Goal: Task Accomplishment & Management: Use online tool/utility

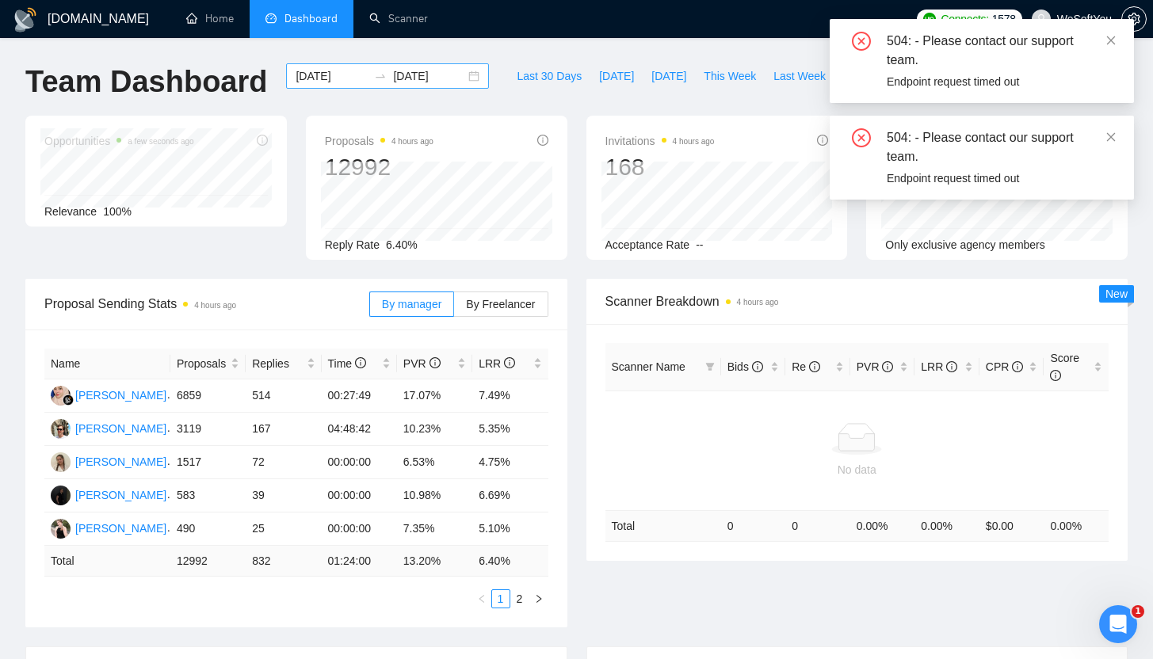
click at [298, 78] on input "[DATE]" at bounding box center [332, 75] width 72 height 17
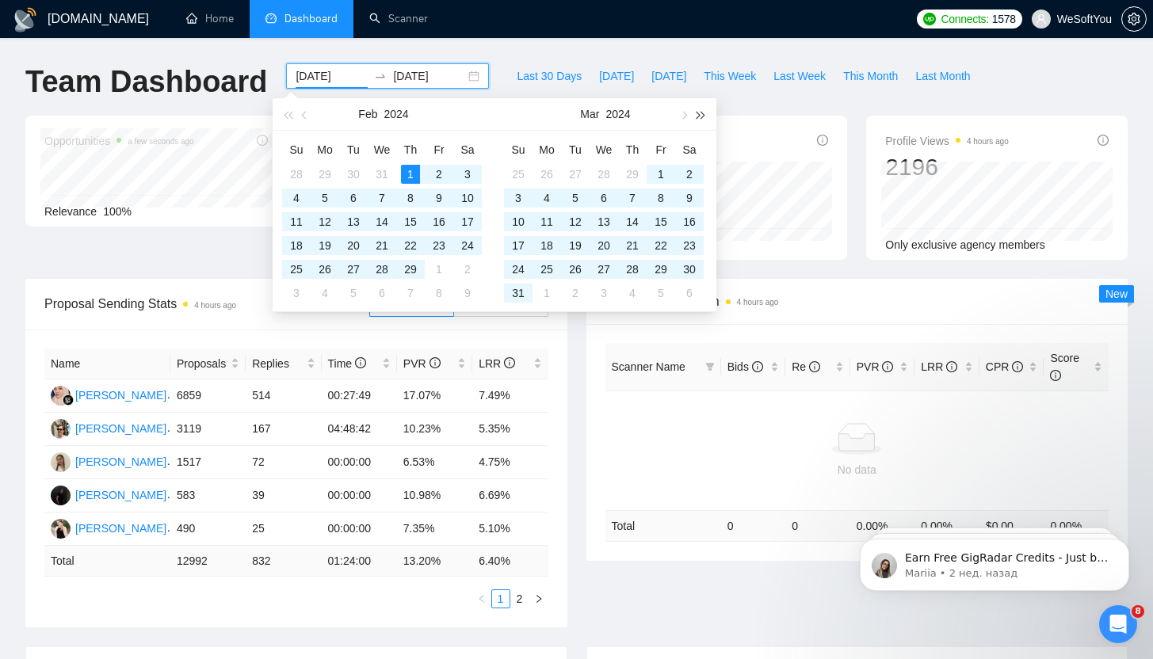
click at [700, 120] on button "button" at bounding box center [700, 114] width 17 height 32
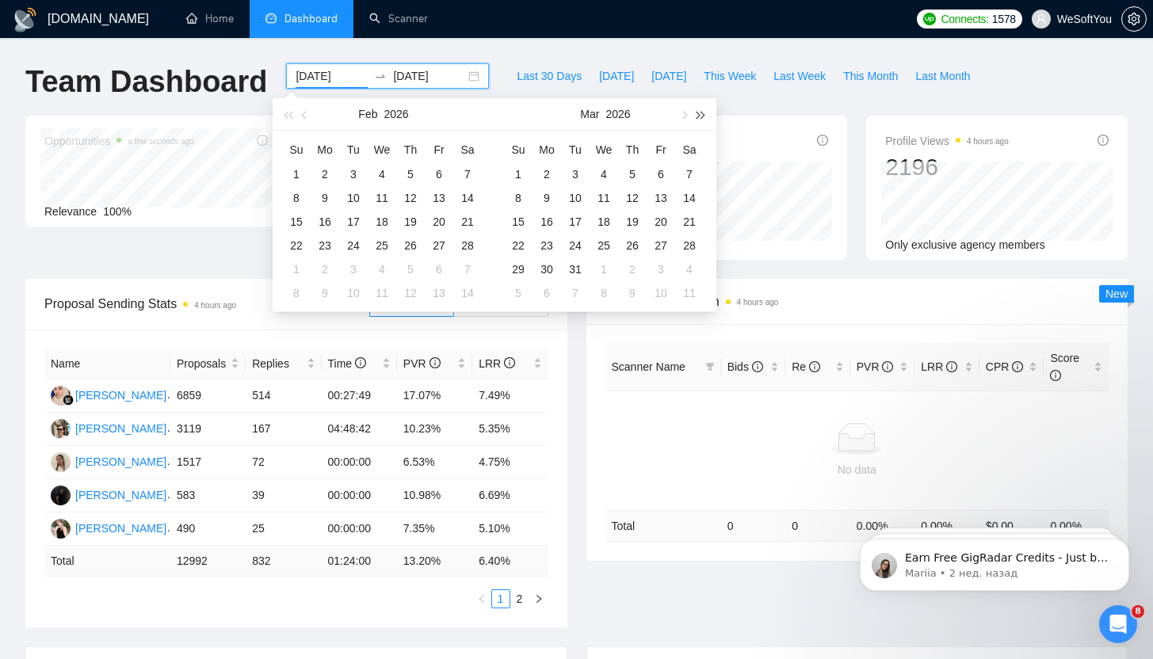
click at [700, 120] on button "button" at bounding box center [700, 114] width 17 height 32
click at [285, 116] on span "button" at bounding box center [288, 115] width 8 height 8
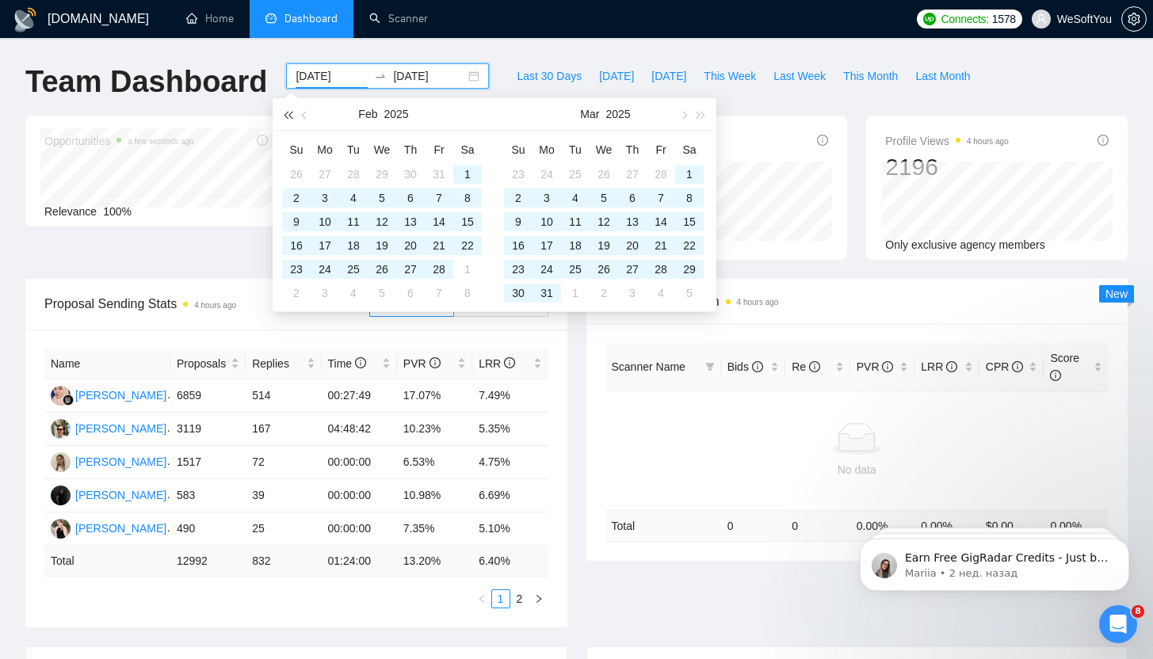
click at [285, 116] on span "button" at bounding box center [288, 115] width 8 height 8
click at [700, 113] on span "button" at bounding box center [701, 115] width 8 height 8
click at [679, 112] on button "button" at bounding box center [682, 114] width 17 height 32
click at [679, 113] on button "button" at bounding box center [682, 114] width 17 height 32
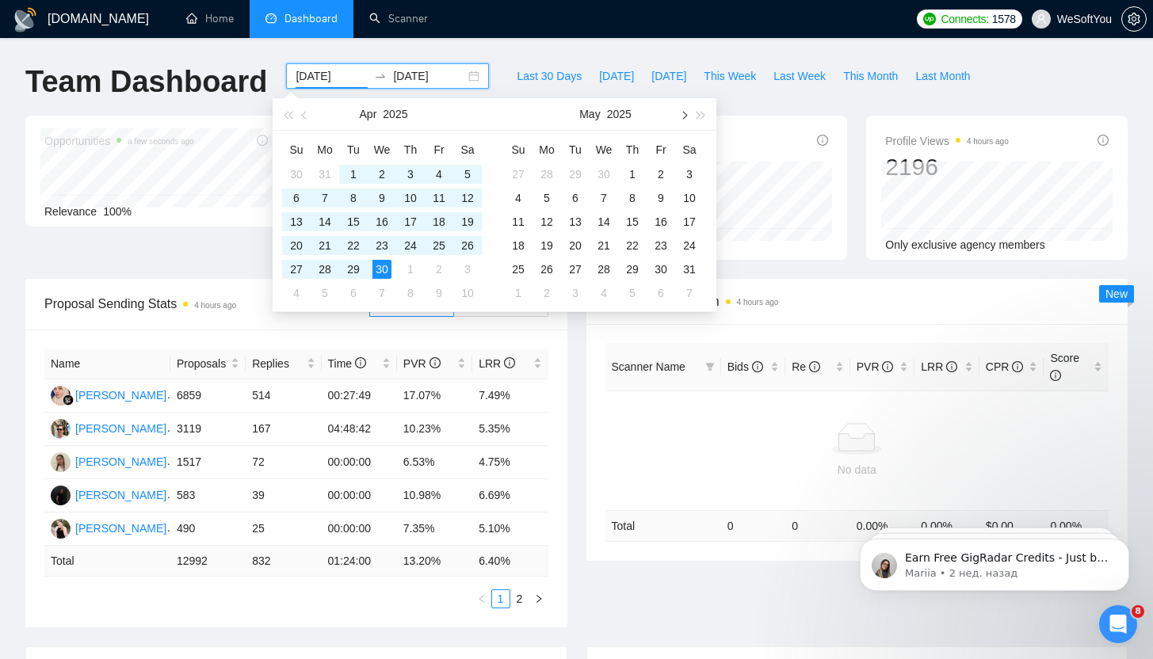
click at [679, 113] on button "button" at bounding box center [682, 114] width 17 height 32
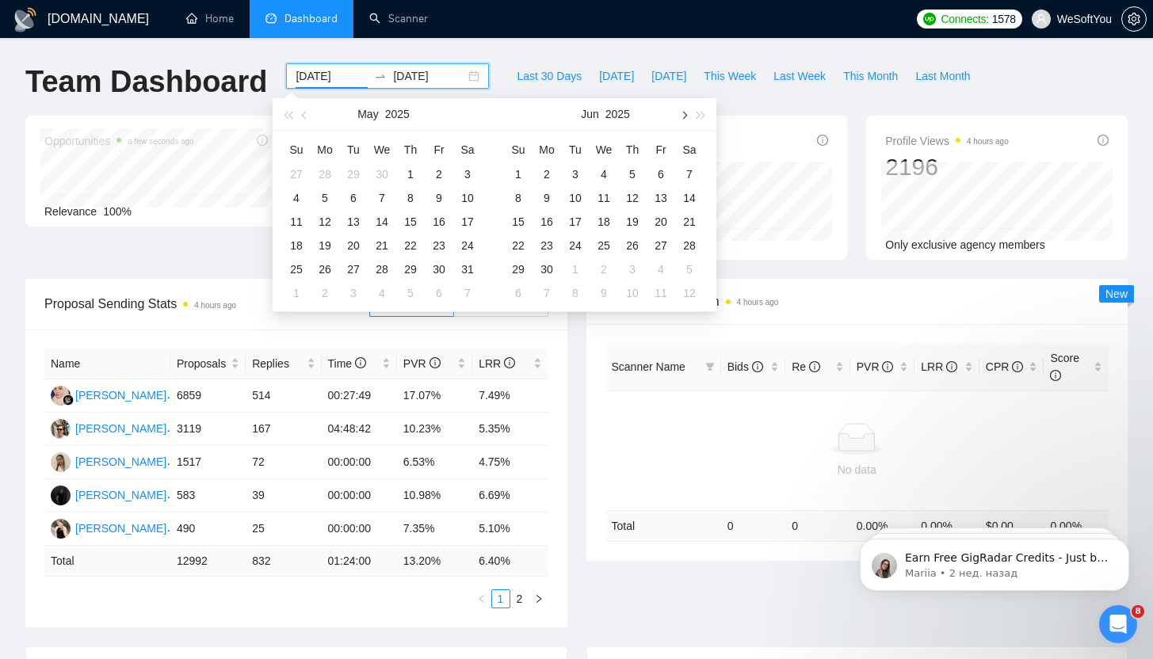
click at [679, 113] on button "button" at bounding box center [682, 114] width 17 height 32
click at [310, 116] on button "button" at bounding box center [304, 114] width 17 height 32
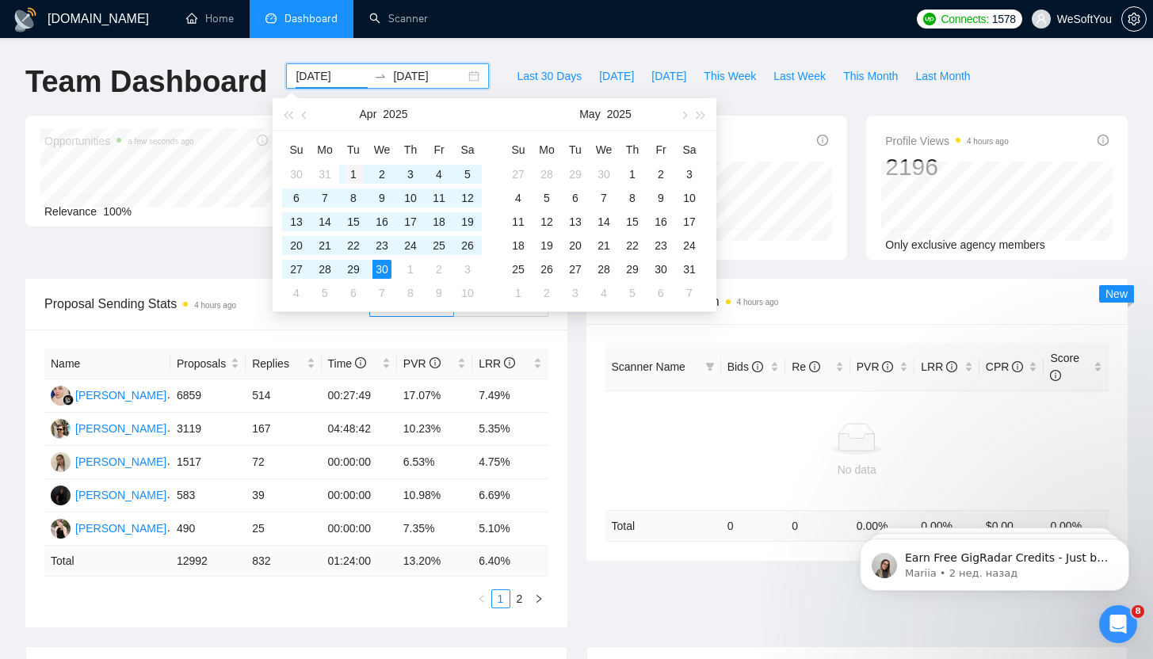
type input "[DATE]"
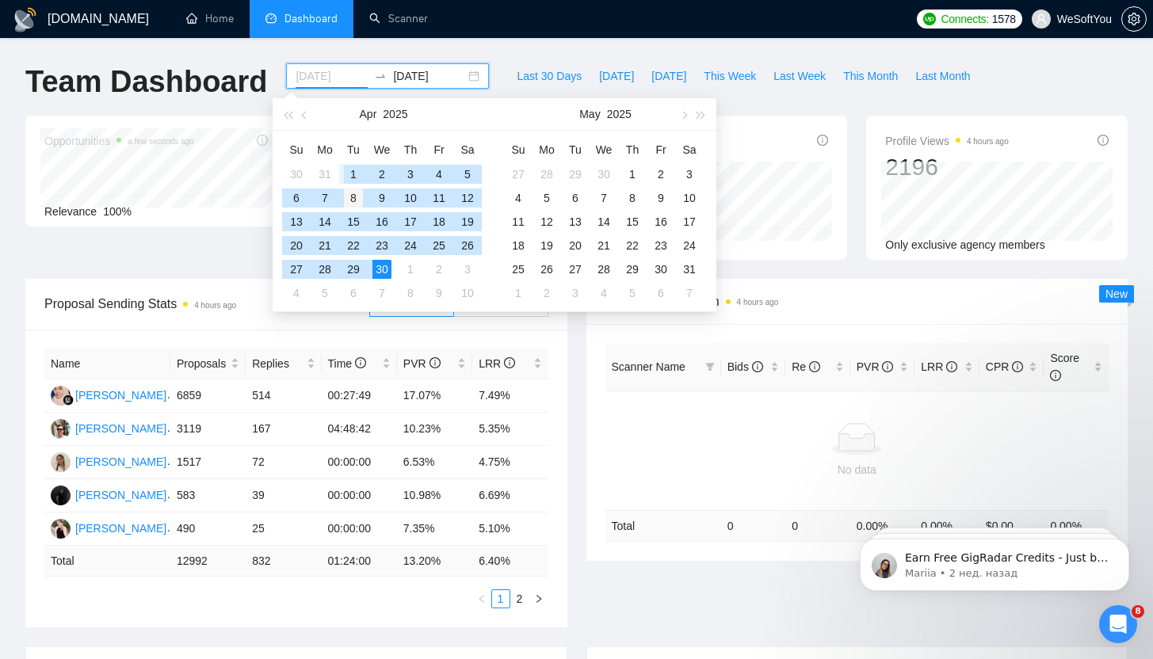
click at [357, 166] on div "1" at bounding box center [353, 174] width 19 height 19
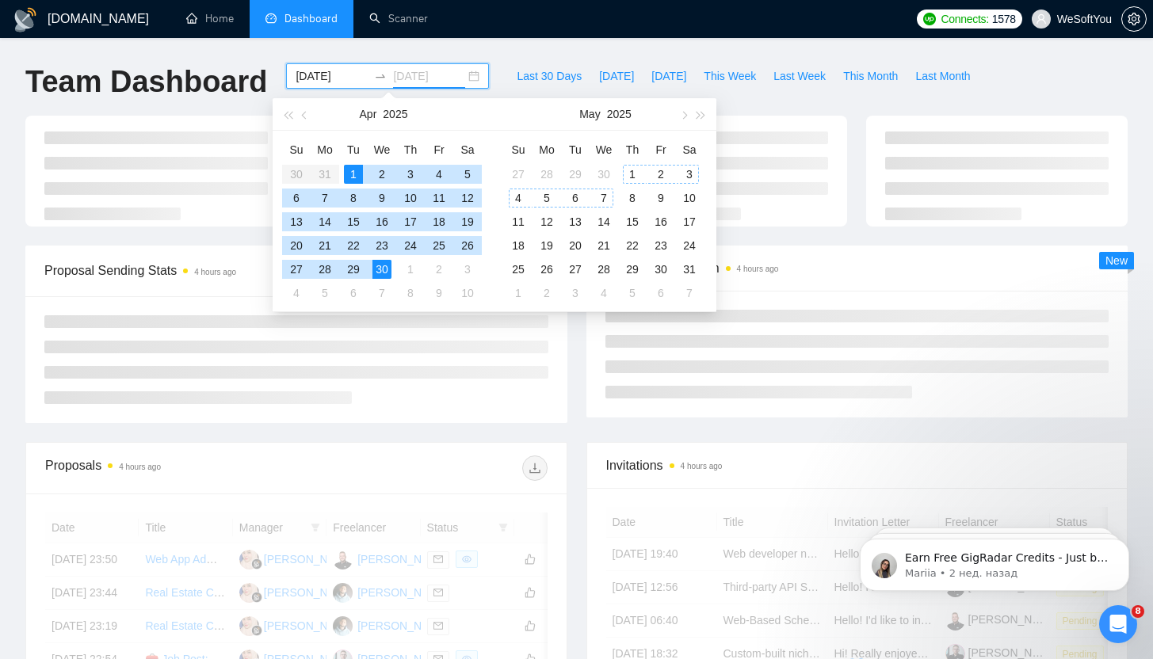
type input "[DATE]"
click at [379, 273] on div "30" at bounding box center [381, 269] width 19 height 19
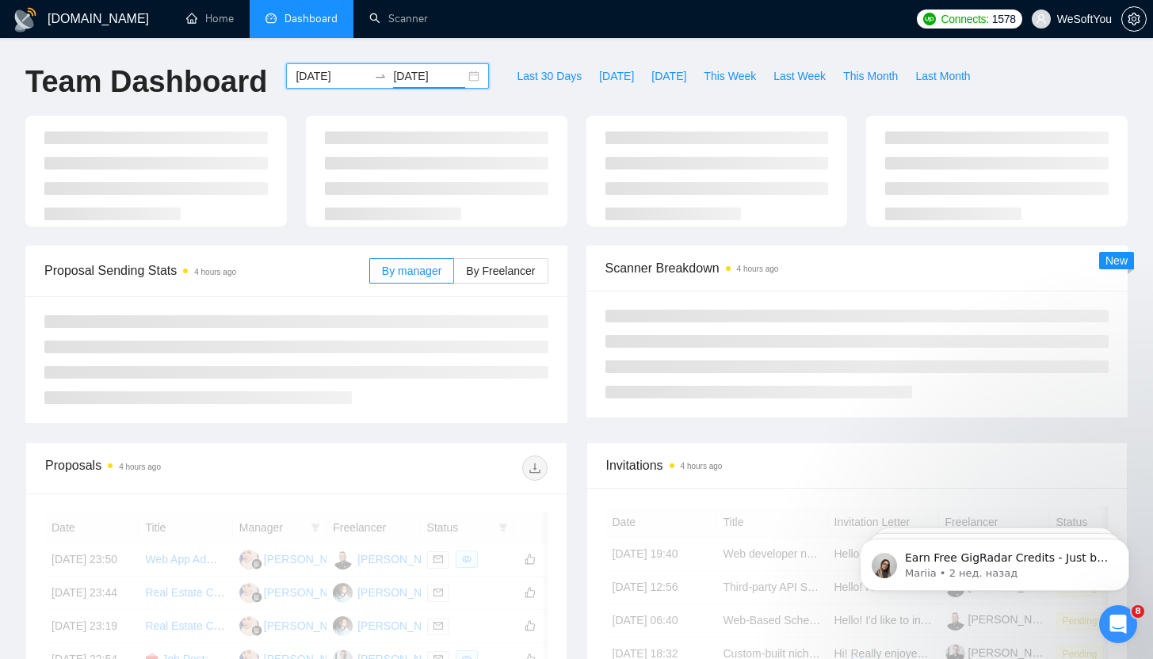
click at [578, 147] on div at bounding box center [717, 171] width 280 height 111
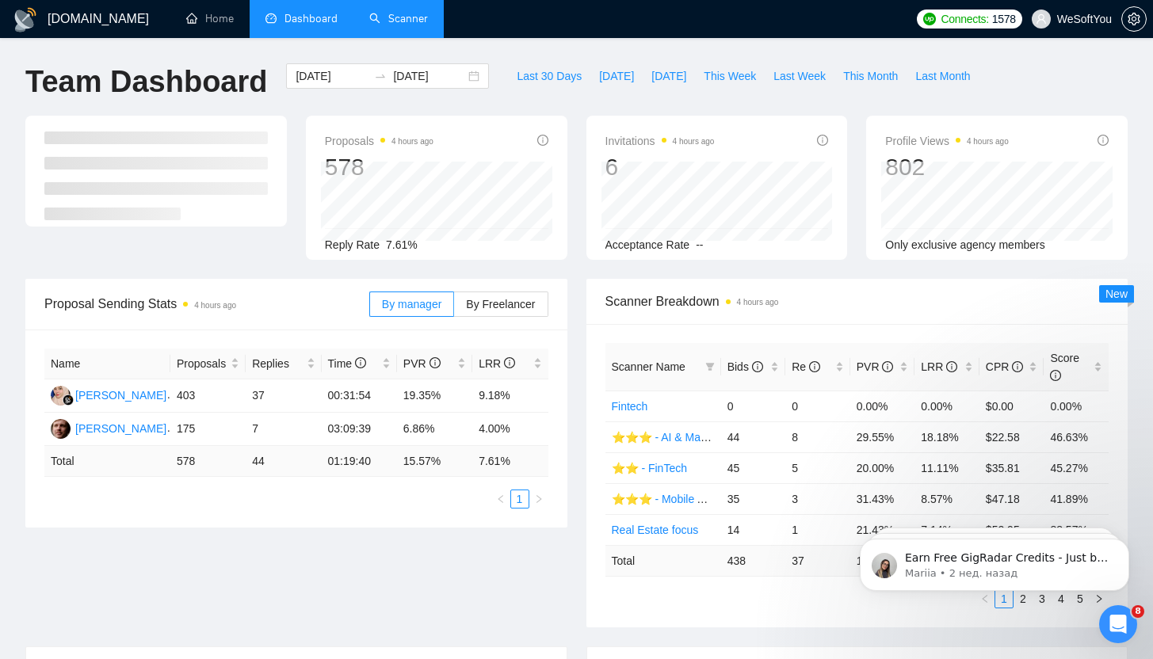
click at [408, 25] on link "Scanner" at bounding box center [398, 18] width 59 height 13
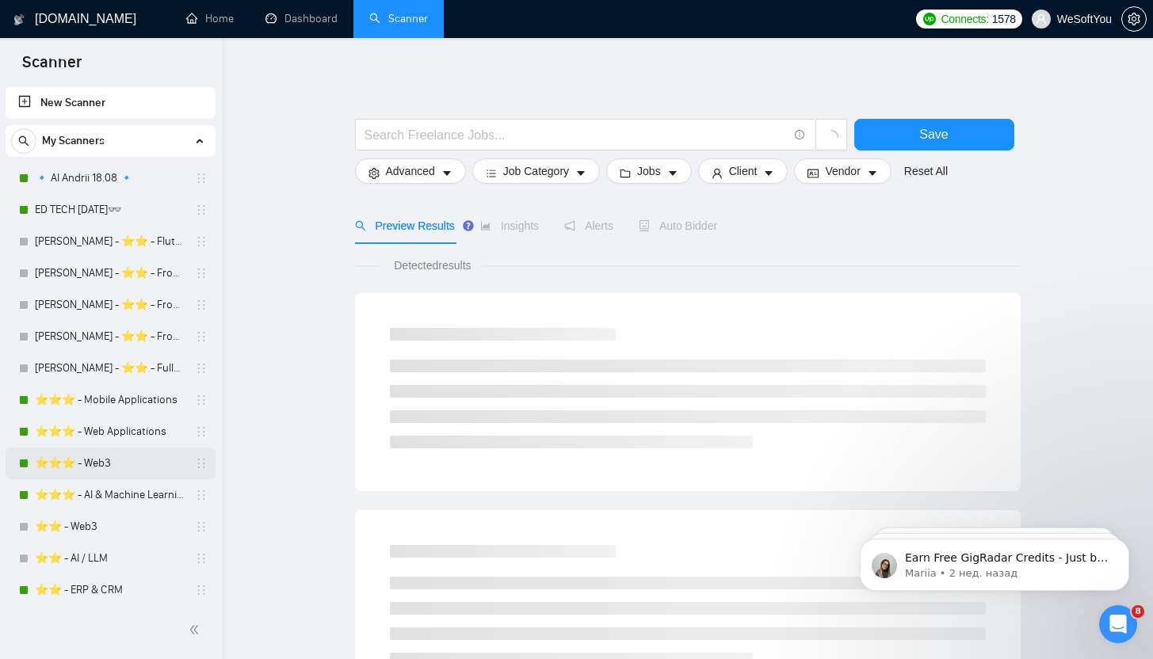
click at [139, 459] on link "⭐️⭐️⭐️ - Web3" at bounding box center [110, 464] width 151 height 32
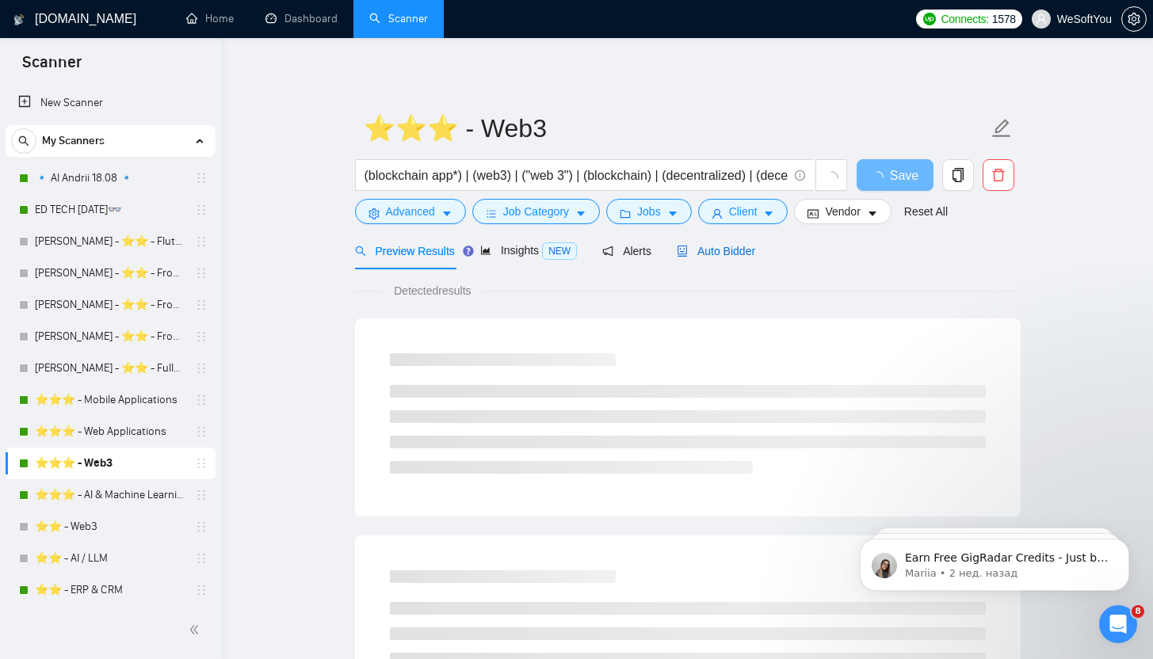
click at [731, 252] on span "Auto Bidder" at bounding box center [716, 251] width 78 height 13
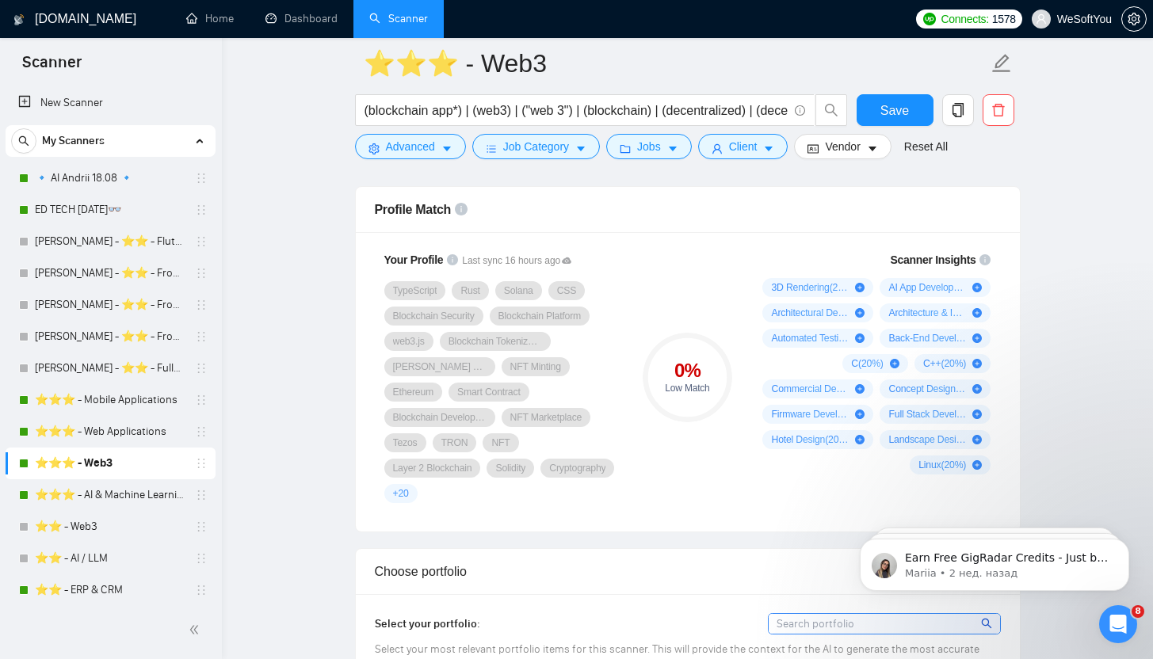
scroll to position [1028, 0]
drag, startPoint x: 755, startPoint y: 282, endPoint x: 1035, endPoint y: 356, distance: 289.2
